Goal: Task Accomplishment & Management: Use online tool/utility

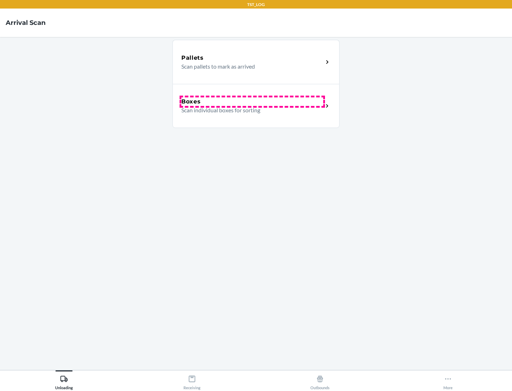
click at [252, 102] on div "Boxes" at bounding box center [252, 101] width 142 height 9
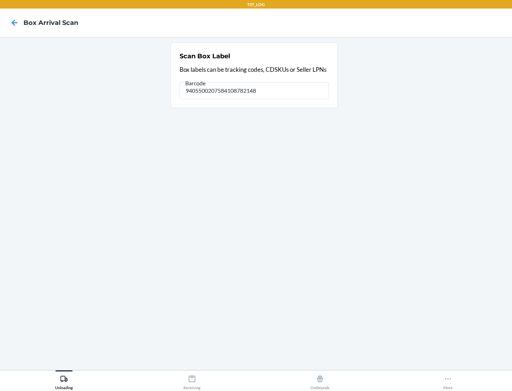
type input "9405500207584108782148"
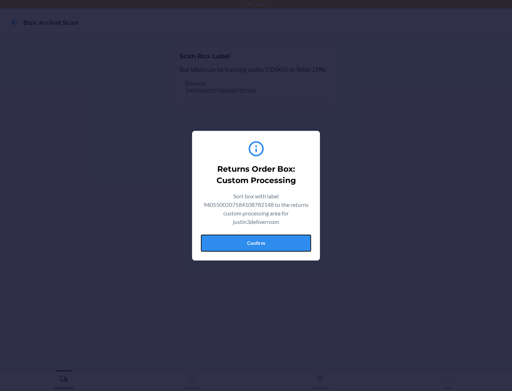
click at [256, 243] on button "Confirm" at bounding box center [256, 243] width 110 height 17
